Goal: Information Seeking & Learning: Learn about a topic

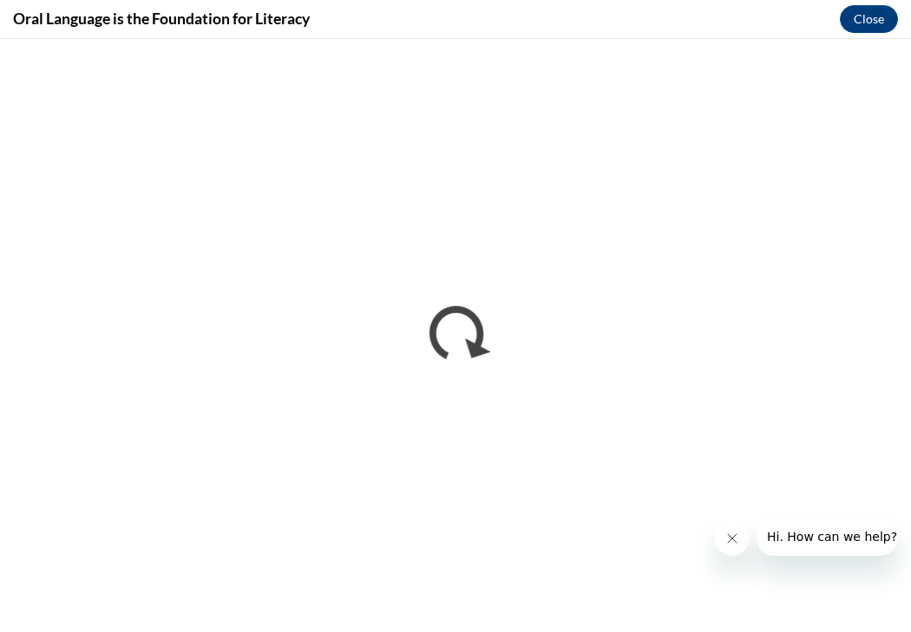
click at [731, 542] on icon "Close message from company" at bounding box center [732, 539] width 14 height 14
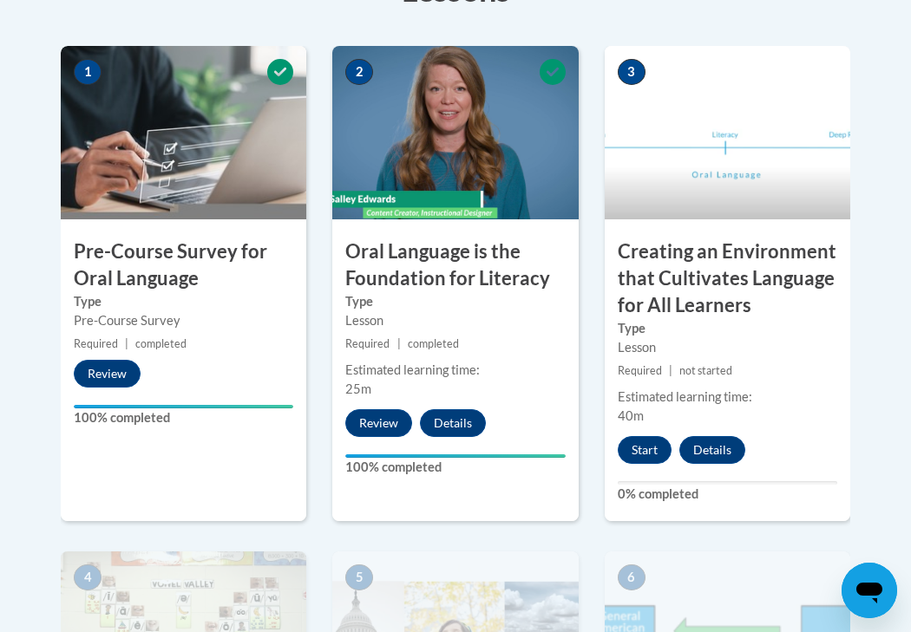
scroll to position [580, 0]
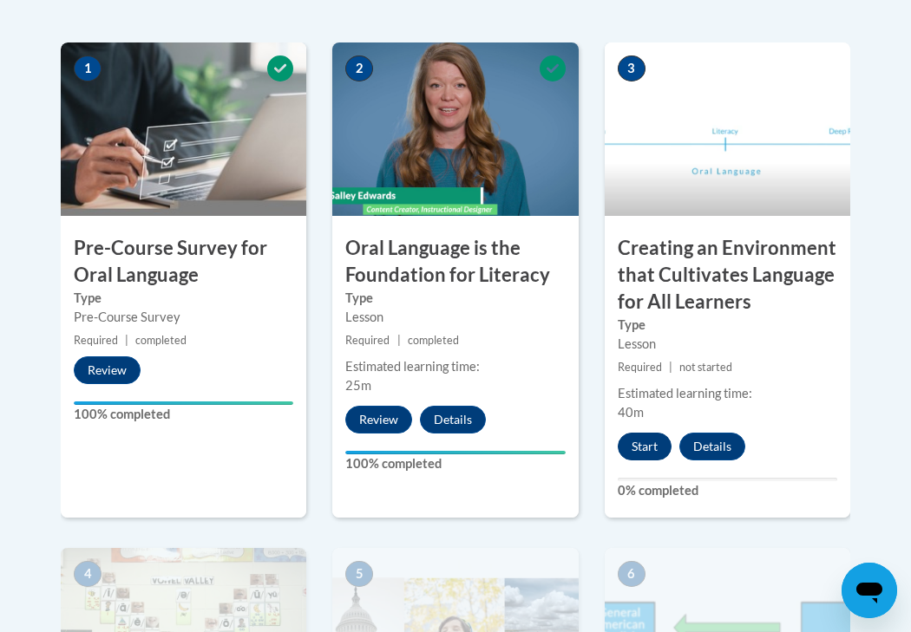
click at [656, 438] on button "Start" at bounding box center [644, 447] width 54 height 28
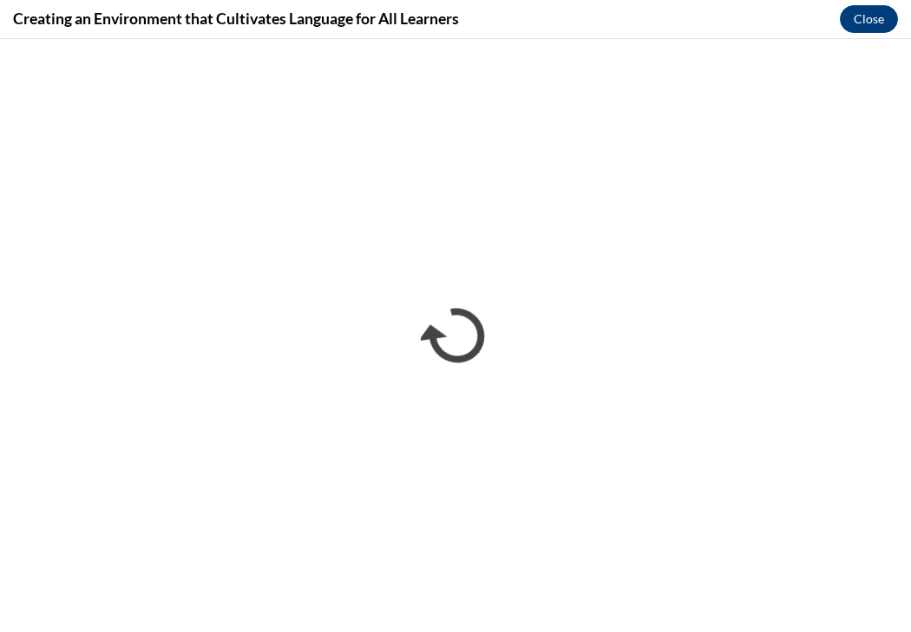
scroll to position [0, 0]
